Goal: Information Seeking & Learning: Find specific fact

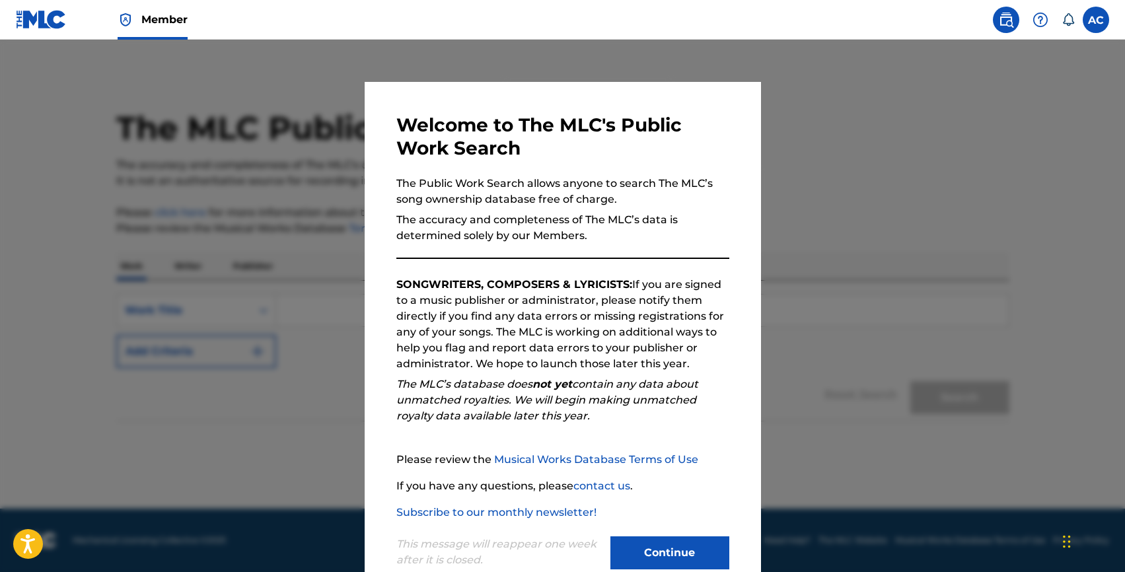
click at [649, 536] on button "Continue" at bounding box center [669, 552] width 119 height 33
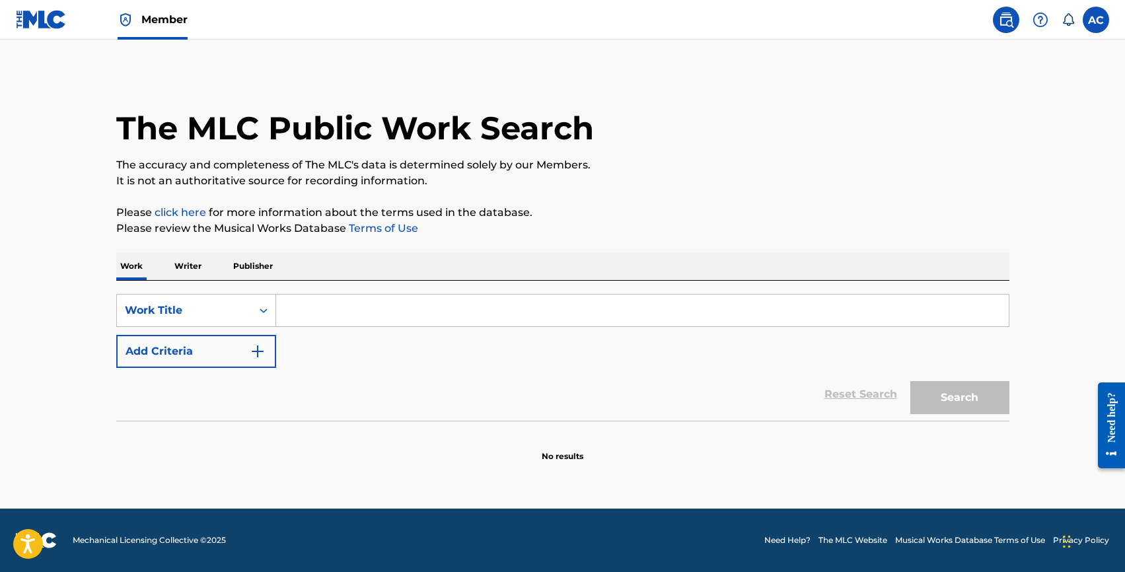
click at [176, 363] on button "Add Criteria" at bounding box center [196, 351] width 160 height 33
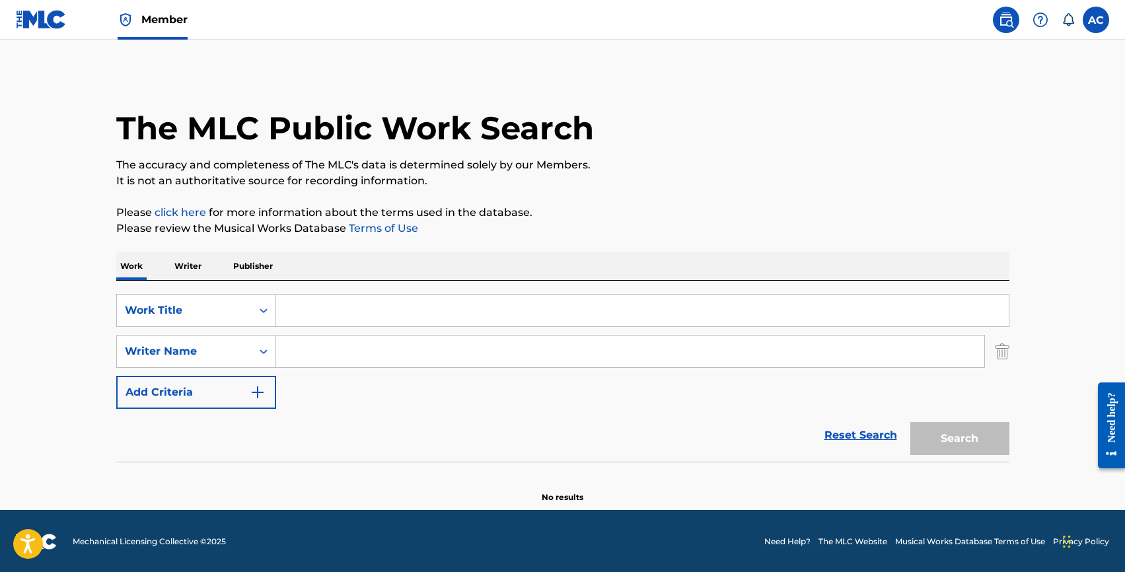
click at [302, 316] on input "Search Form" at bounding box center [642, 311] width 733 height 32
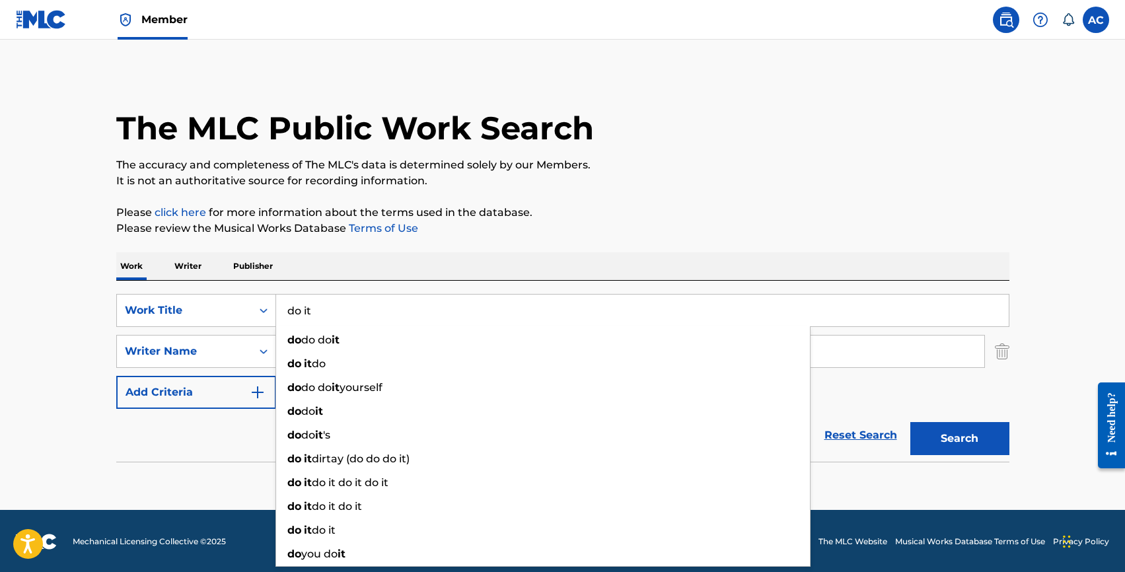
type input "do it"
click at [236, 440] on div "Reset Search Search" at bounding box center [562, 435] width 893 height 53
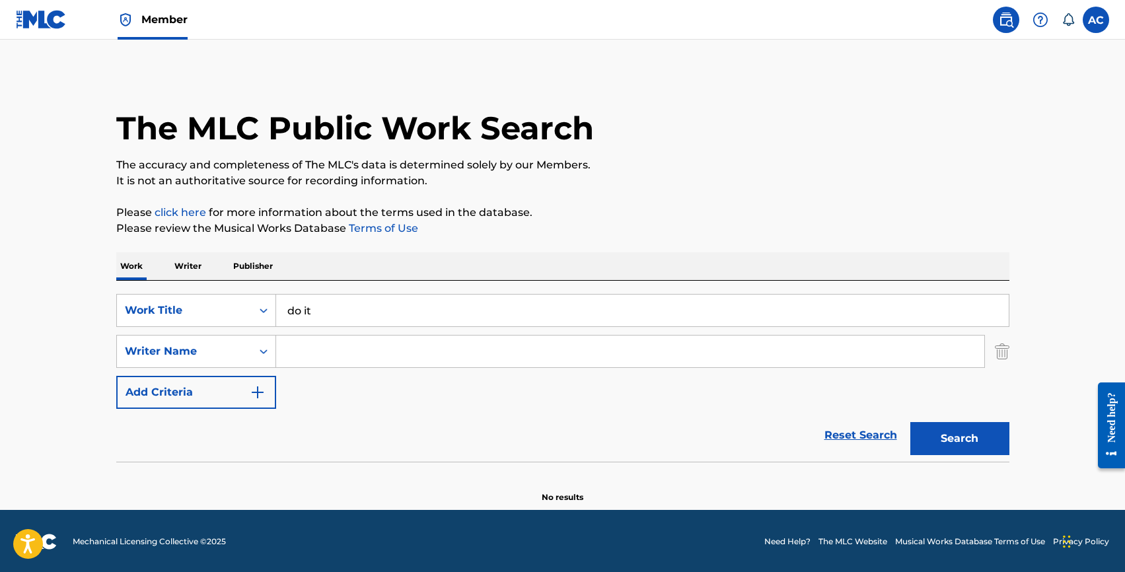
click at [316, 363] on input "Search Form" at bounding box center [630, 352] width 708 height 32
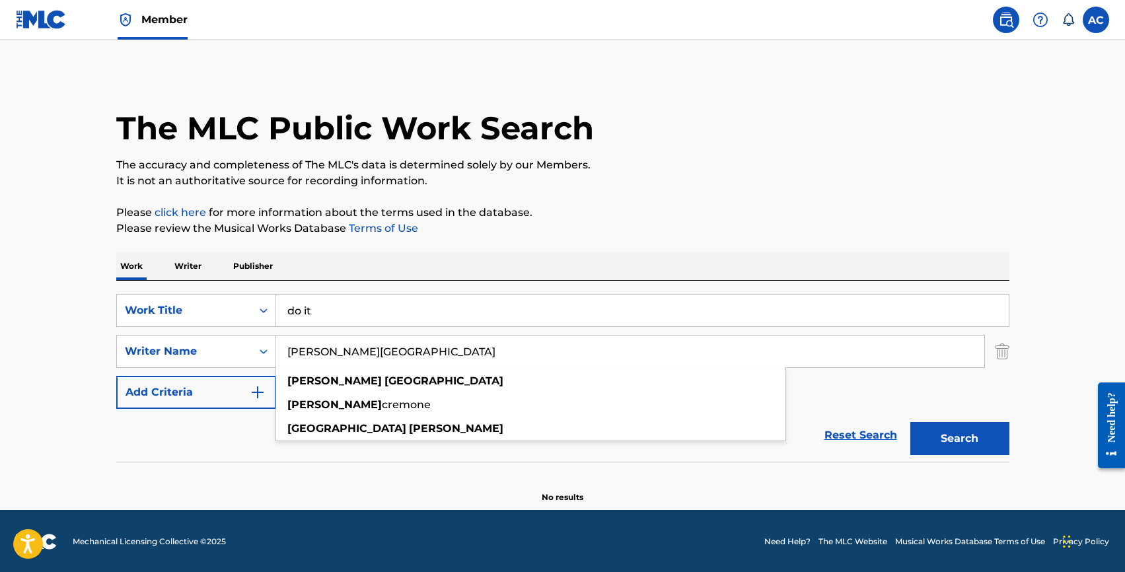
type input "[PERSON_NAME][GEOGRAPHIC_DATA]"
click at [910, 422] on button "Search" at bounding box center [959, 438] width 99 height 33
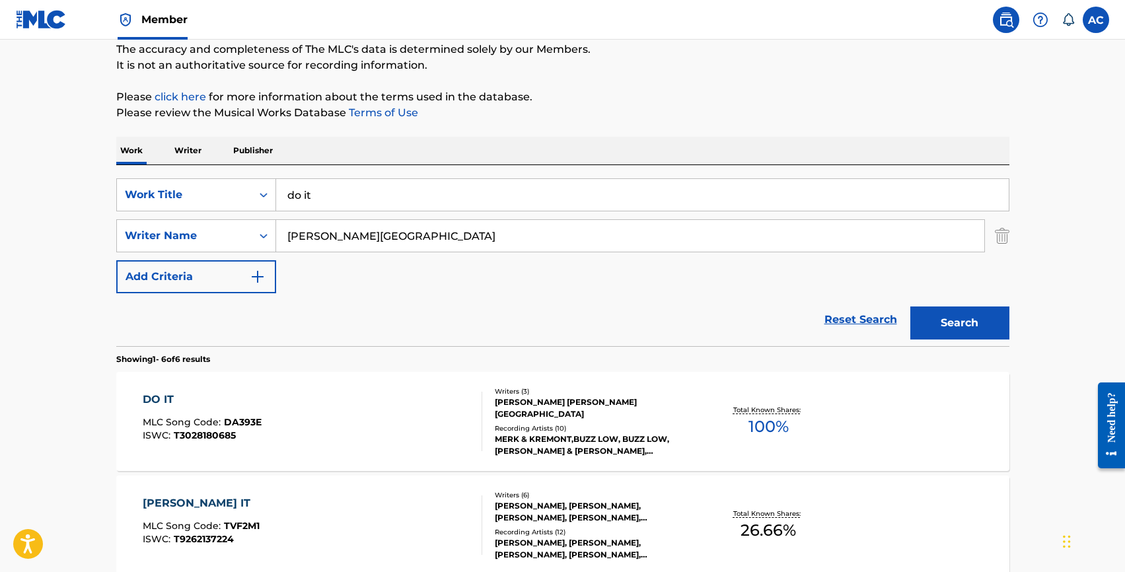
scroll to position [117, 0]
click at [162, 397] on div "DO IT" at bounding box center [202, 398] width 119 height 16
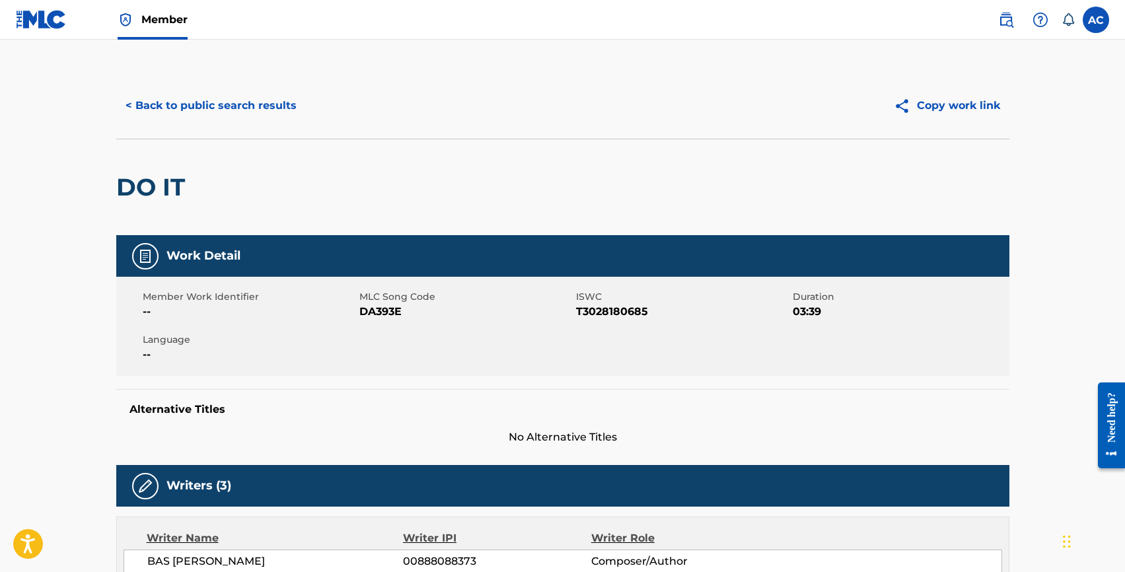
click at [163, 98] on button "< Back to public search results" at bounding box center [211, 105] width 190 height 33
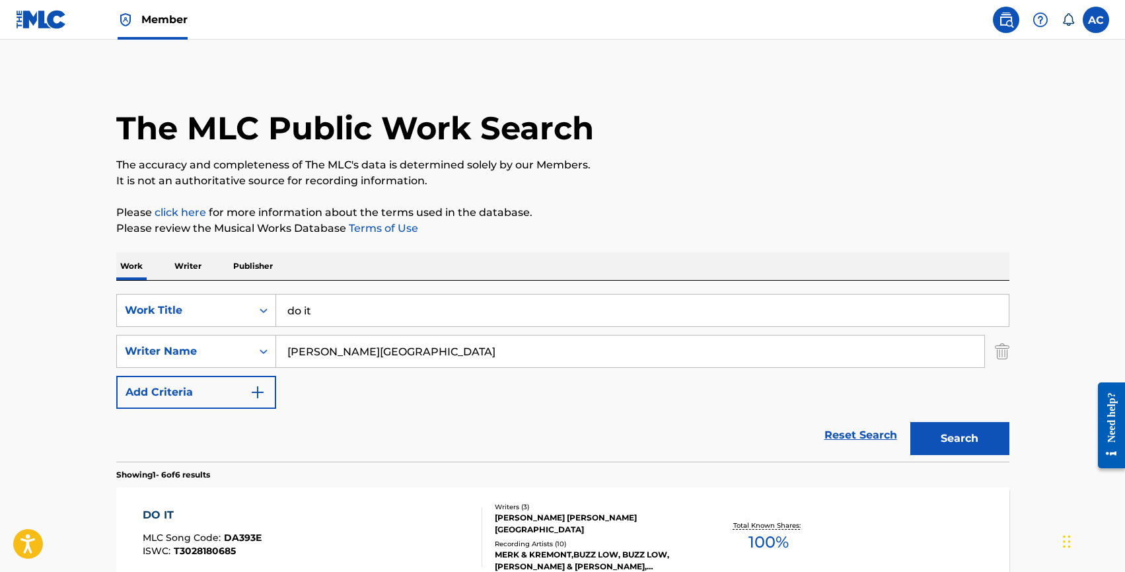
scroll to position [117, 0]
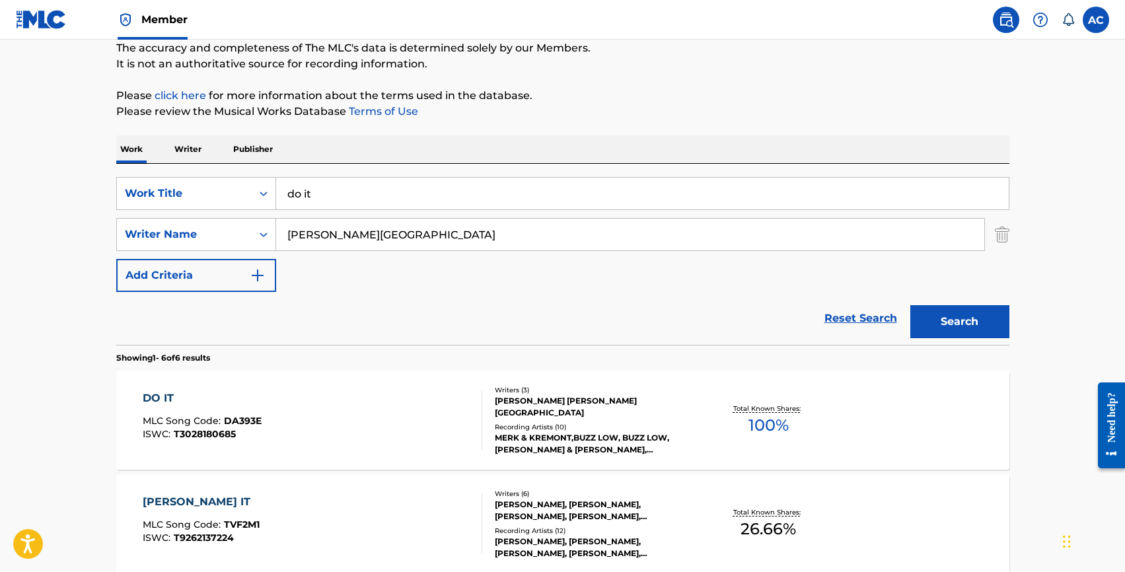
click at [301, 199] on input "do it" at bounding box center [642, 194] width 733 height 32
type input "bas [PERSON_NAME]"
click at [1009, 239] on img "Search Form" at bounding box center [1002, 234] width 15 height 33
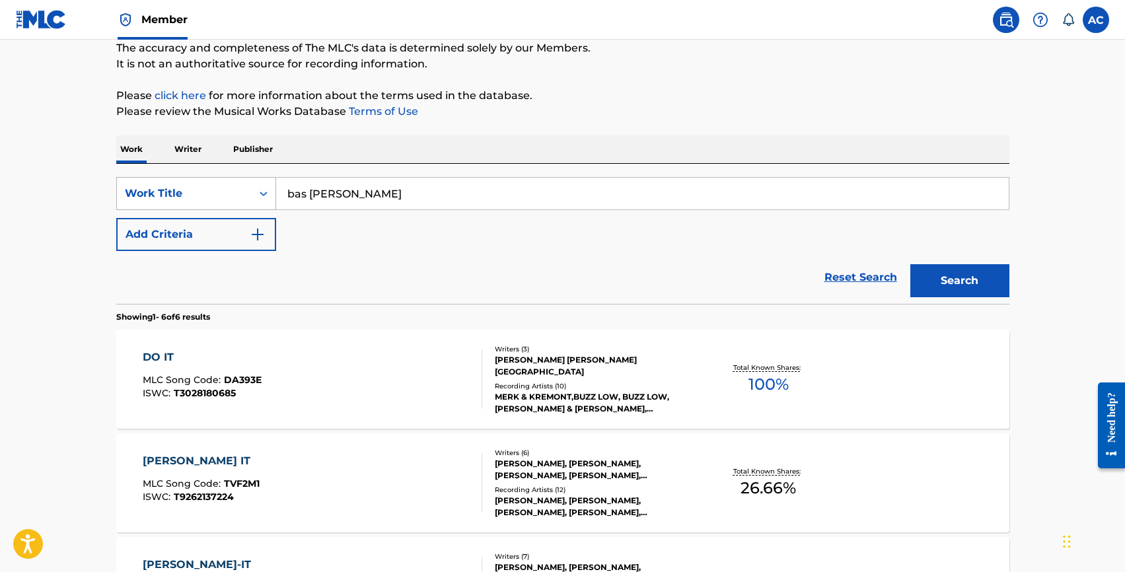
click at [154, 189] on div "Work Title" at bounding box center [184, 194] width 119 height 16
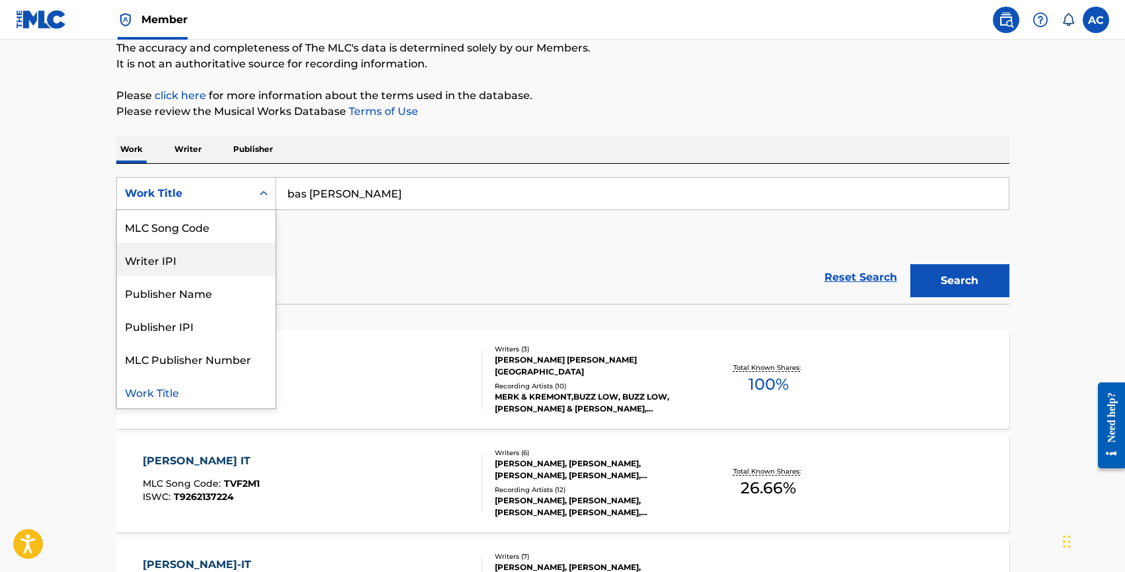
scroll to position [0, 0]
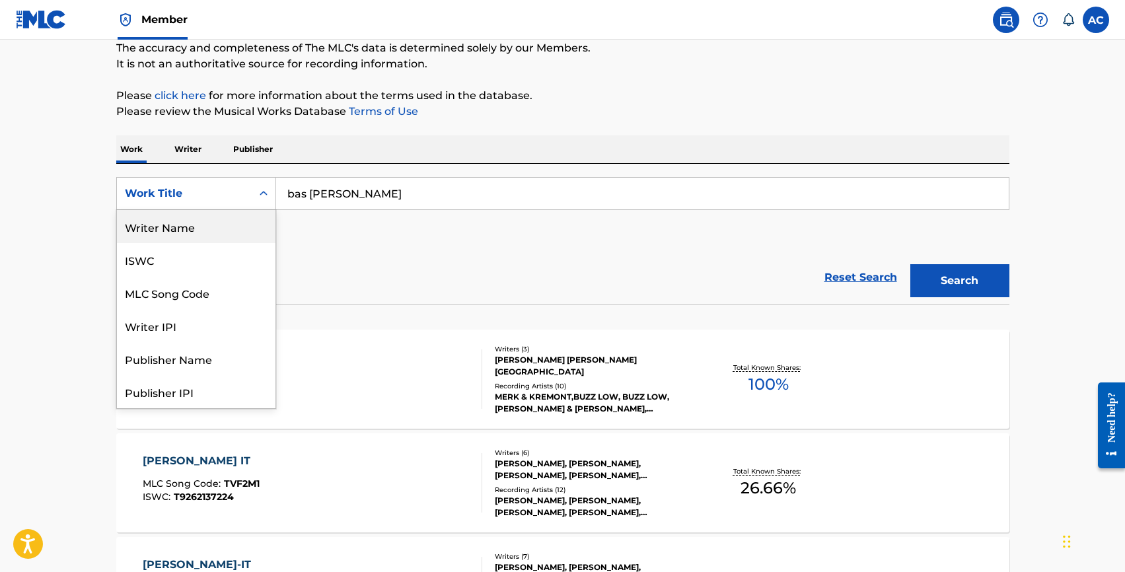
click at [168, 230] on div "Writer Name" at bounding box center [196, 226] width 159 height 33
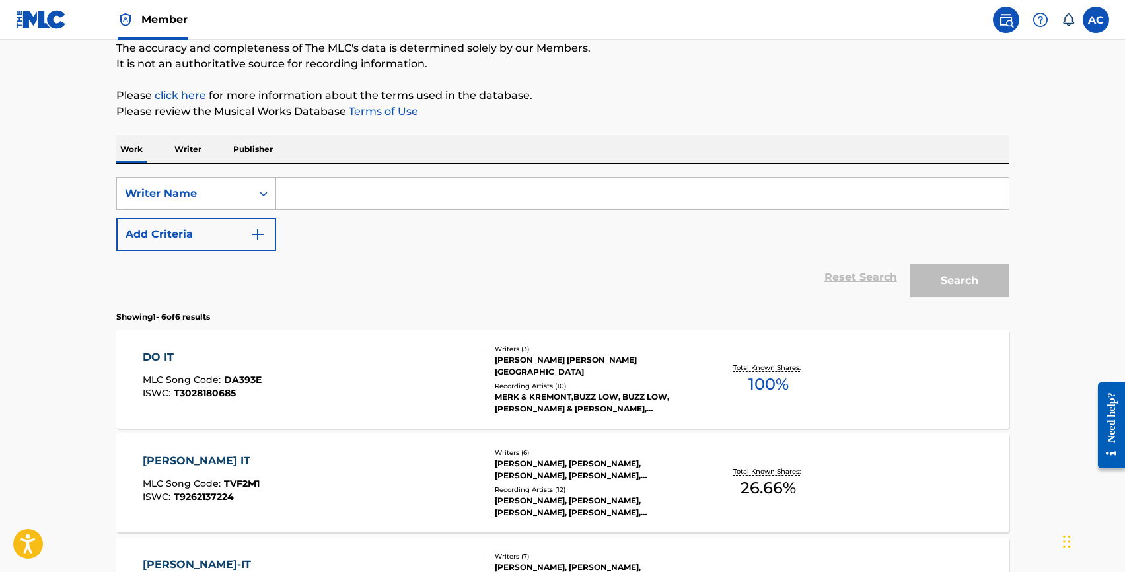
click at [328, 197] on input "Search Form" at bounding box center [642, 194] width 733 height 32
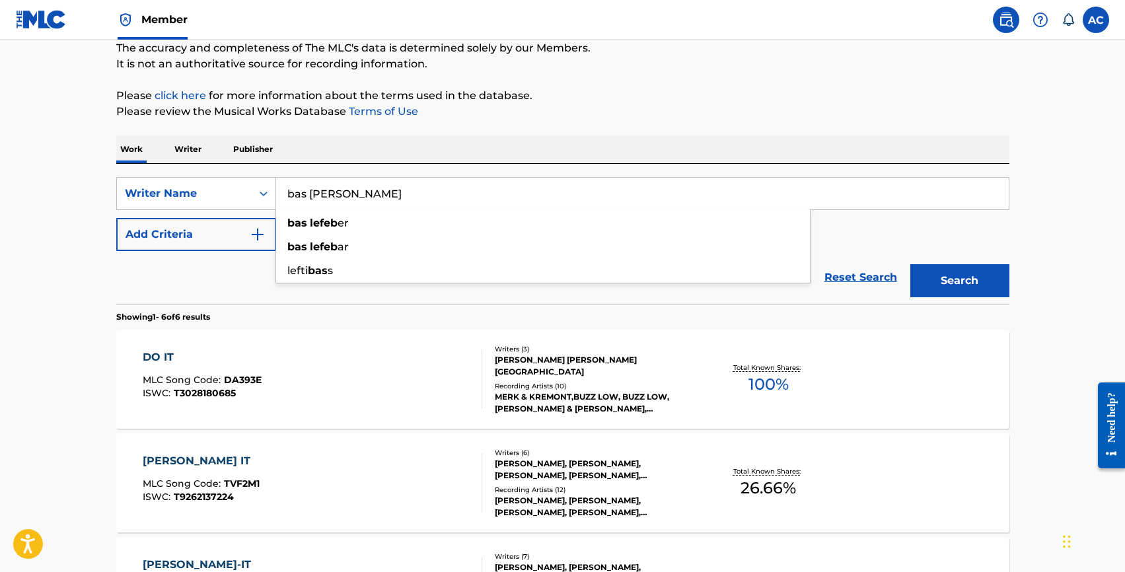
type input "bas [PERSON_NAME]"
click at [910, 264] on button "Search" at bounding box center [959, 280] width 99 height 33
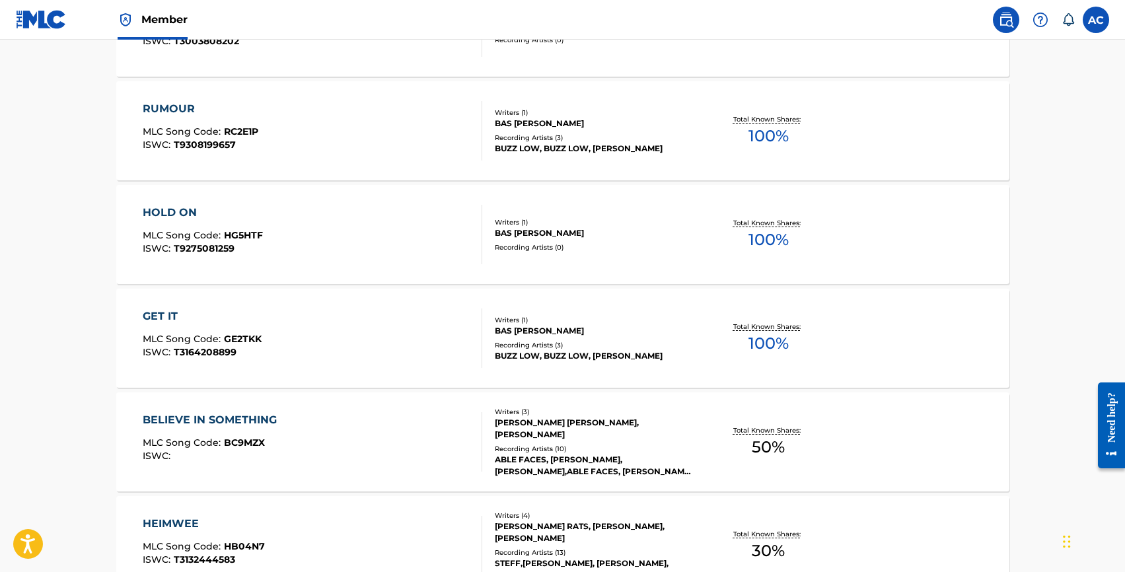
scroll to position [795, 0]
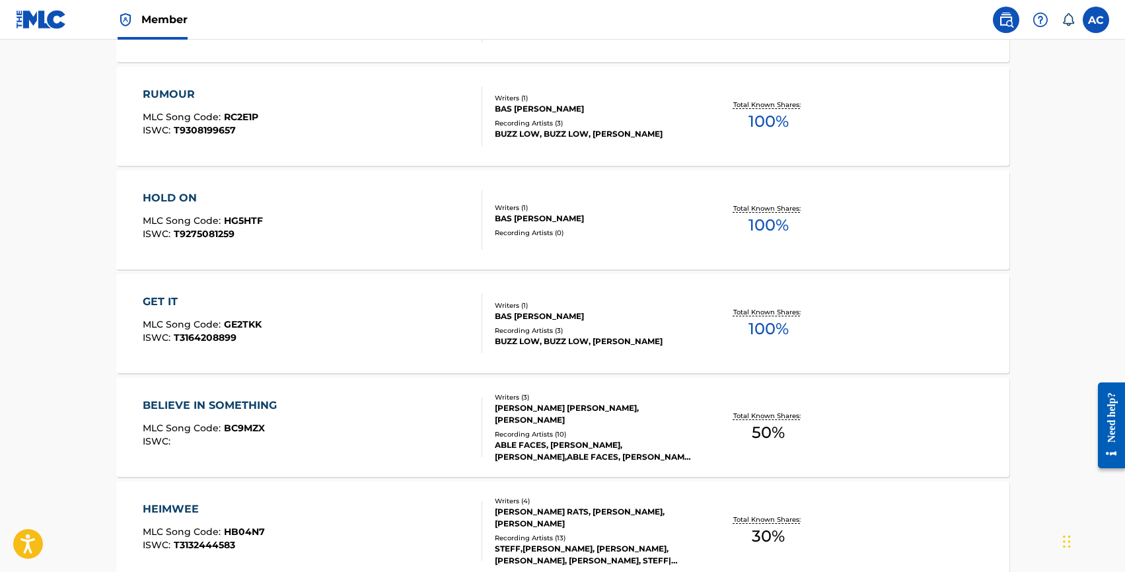
click at [161, 301] on div "GET IT" at bounding box center [202, 302] width 119 height 16
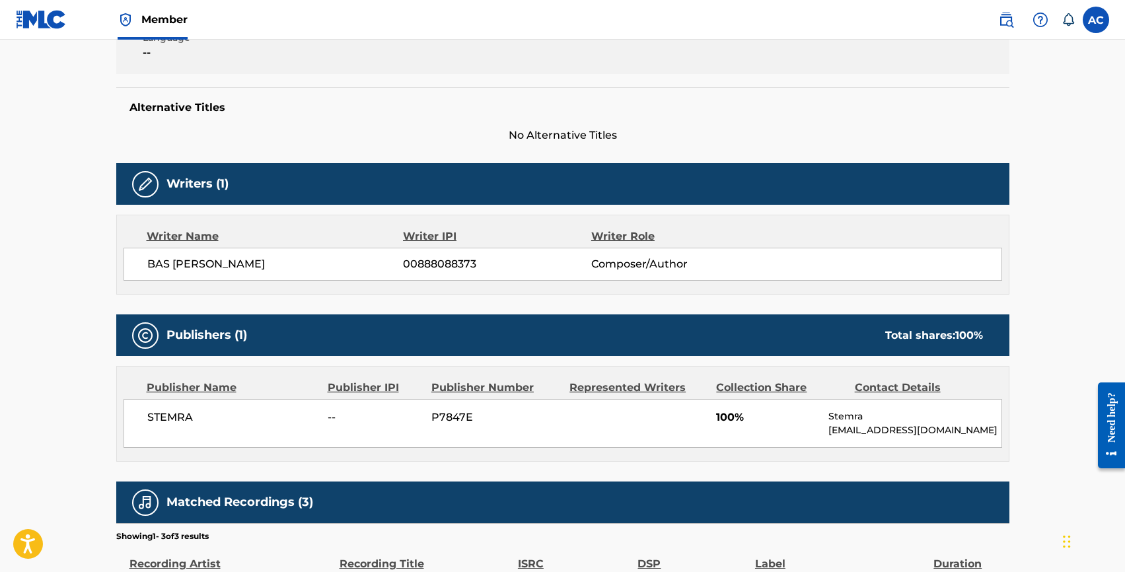
scroll to position [305, 0]
